Goal: Transaction & Acquisition: Book appointment/travel/reservation

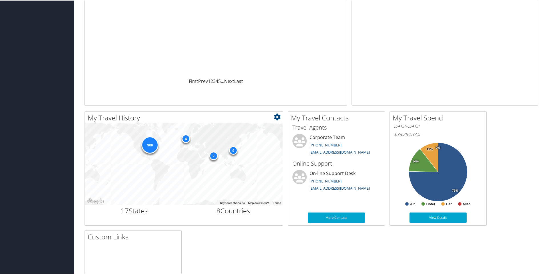
scroll to position [86, 0]
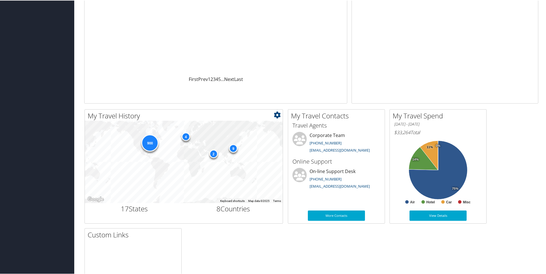
click at [184, 134] on div "4" at bounding box center [185, 136] width 9 height 9
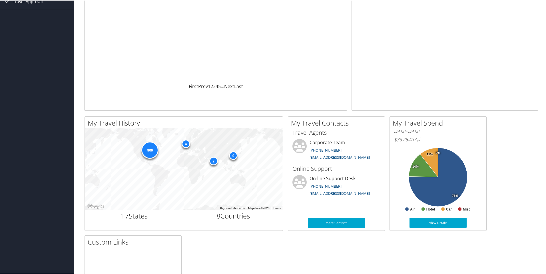
scroll to position [78, 0]
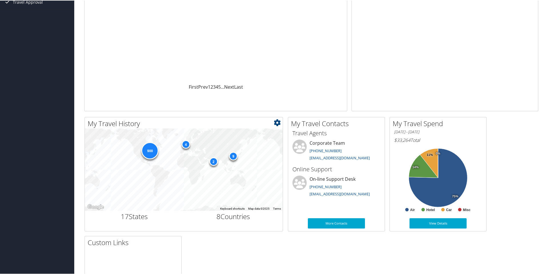
click at [277, 121] on icon at bounding box center [277, 122] width 7 height 7
click at [233, 148] on link "Large" at bounding box center [243, 151] width 75 height 10
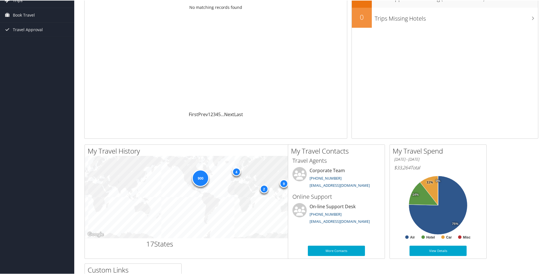
scroll to position [49, 0]
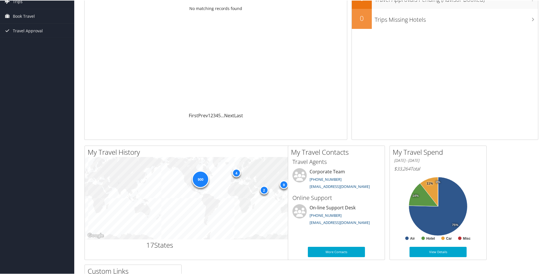
click at [279, 157] on div "900 9 4 2" at bounding box center [234, 197] width 299 height 82
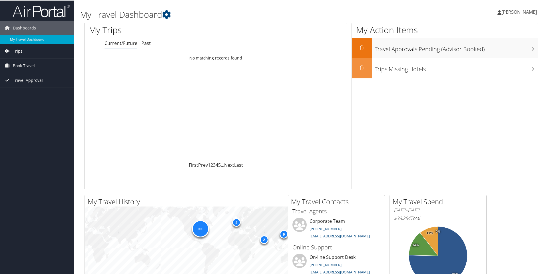
click at [16, 52] on span "Trips" at bounding box center [18, 50] width 10 height 14
click at [23, 88] on span "Book Travel" at bounding box center [24, 91] width 22 height 14
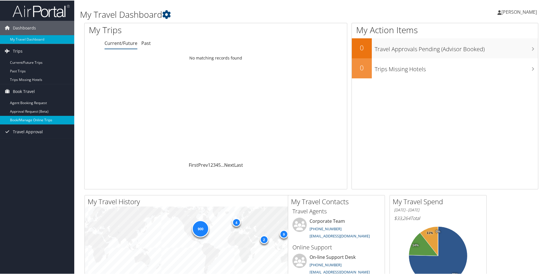
click at [29, 119] on link "Book/Manage Online Trips" at bounding box center [37, 119] width 74 height 9
